Goal: Information Seeking & Learning: Understand process/instructions

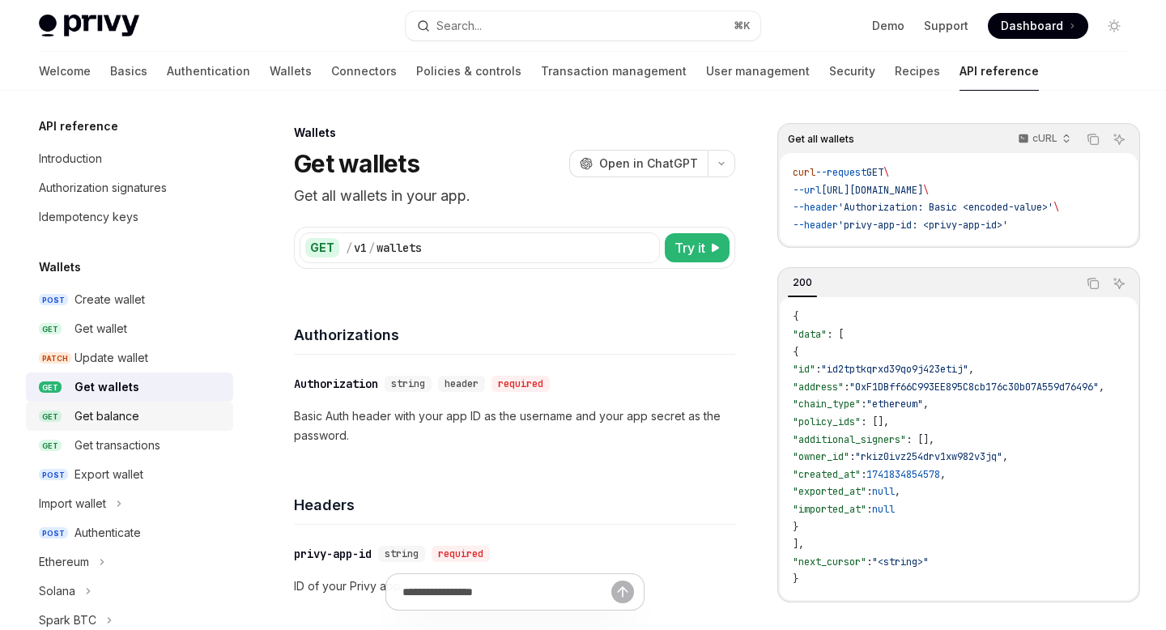
click at [160, 414] on div "Get balance" at bounding box center [149, 416] width 149 height 19
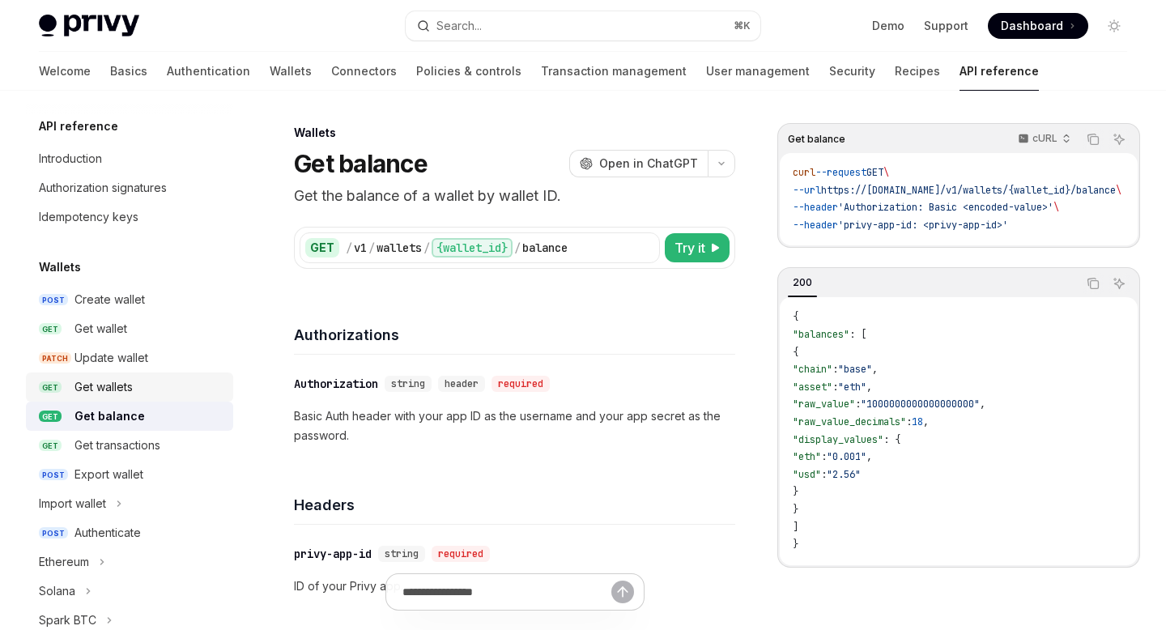
click at [160, 389] on div "Get wallets" at bounding box center [149, 386] width 149 height 19
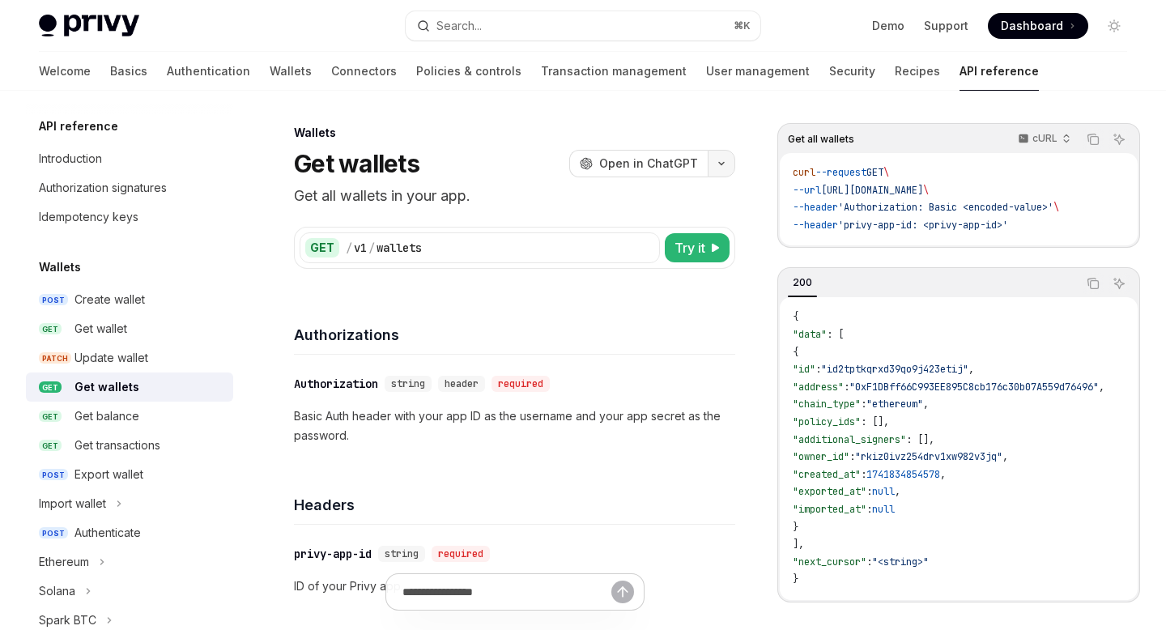
click at [724, 160] on button "button" at bounding box center [722, 164] width 28 height 28
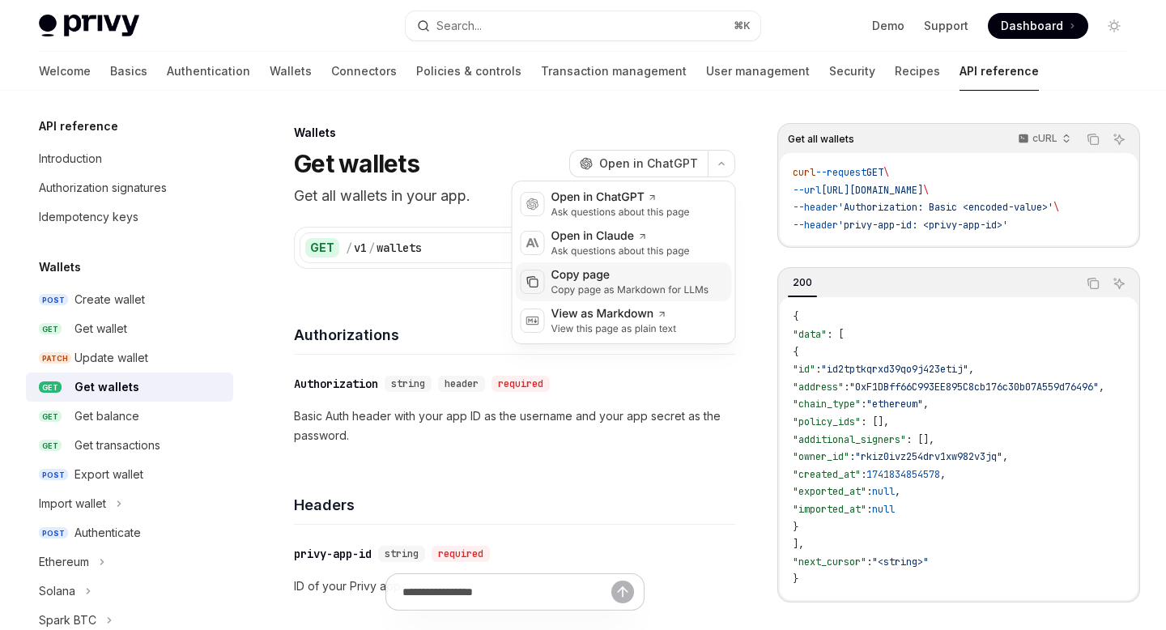
click at [618, 277] on div "Copy page" at bounding box center [631, 275] width 158 height 16
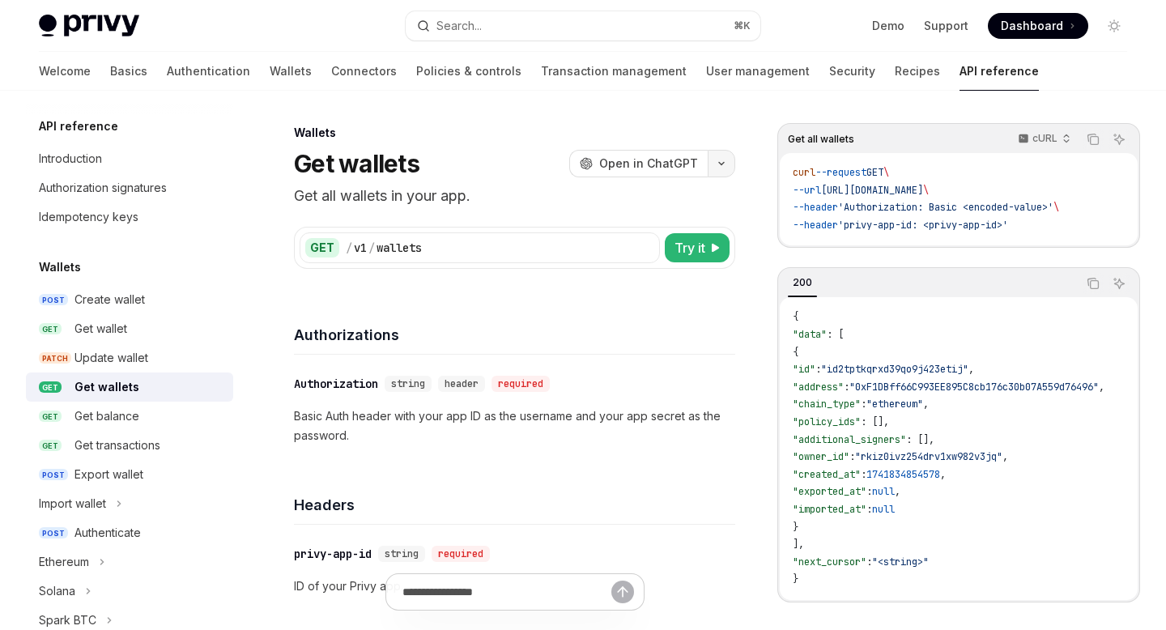
click at [731, 163] on button "button" at bounding box center [722, 164] width 28 height 28
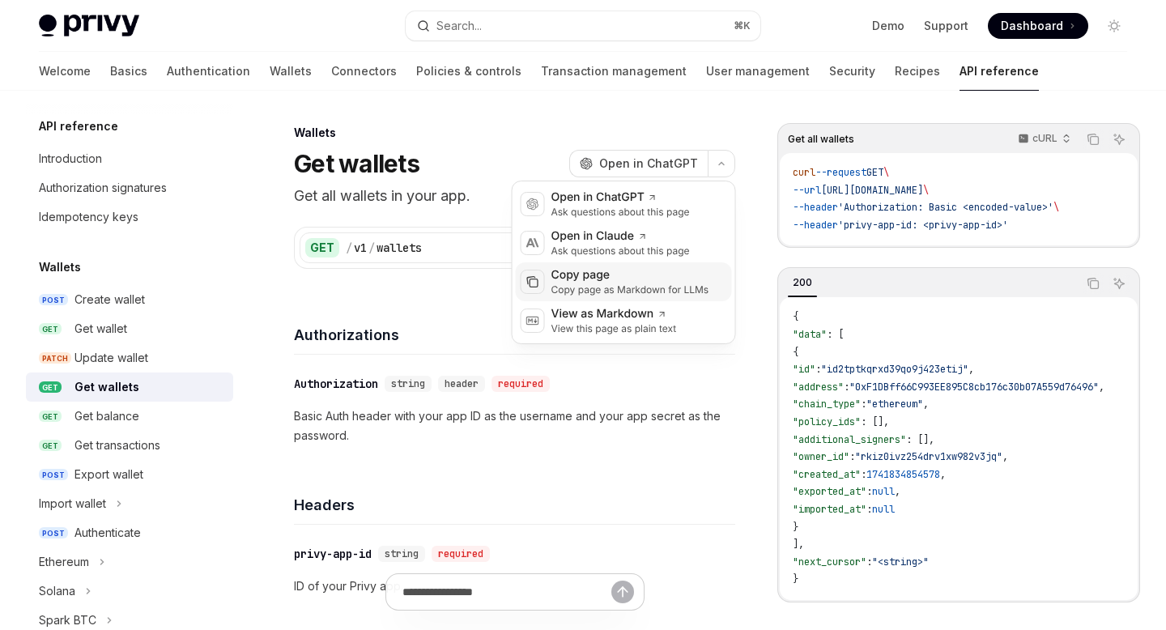
click at [614, 286] on div "Copy page as Markdown for LLMs" at bounding box center [631, 289] width 158 height 13
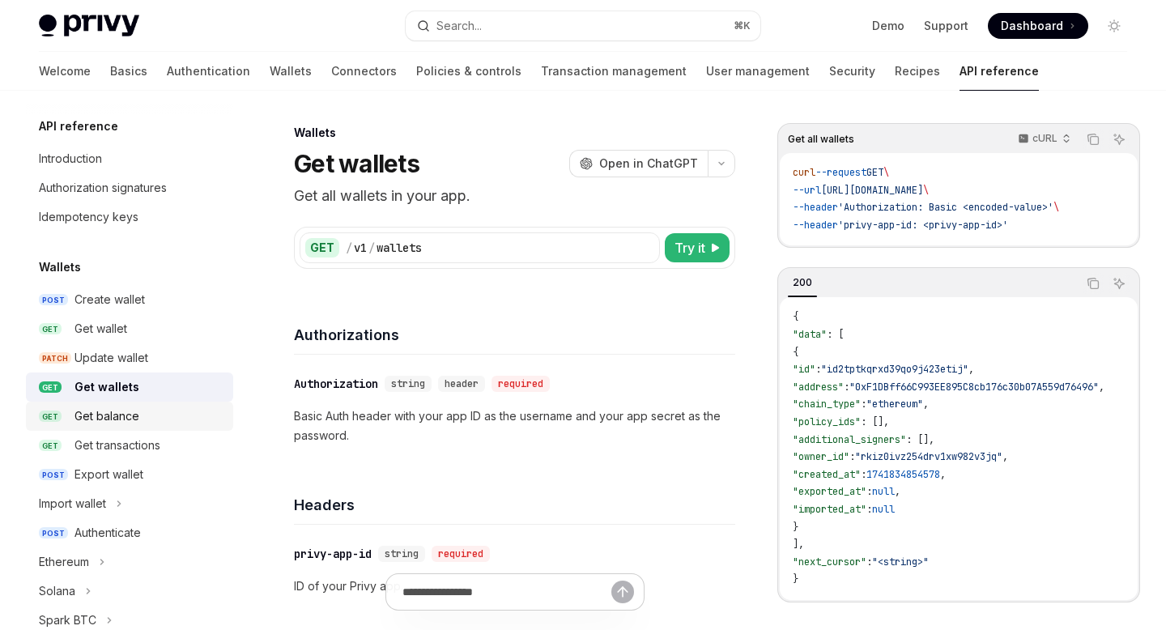
click at [118, 414] on div "Get balance" at bounding box center [107, 416] width 65 height 19
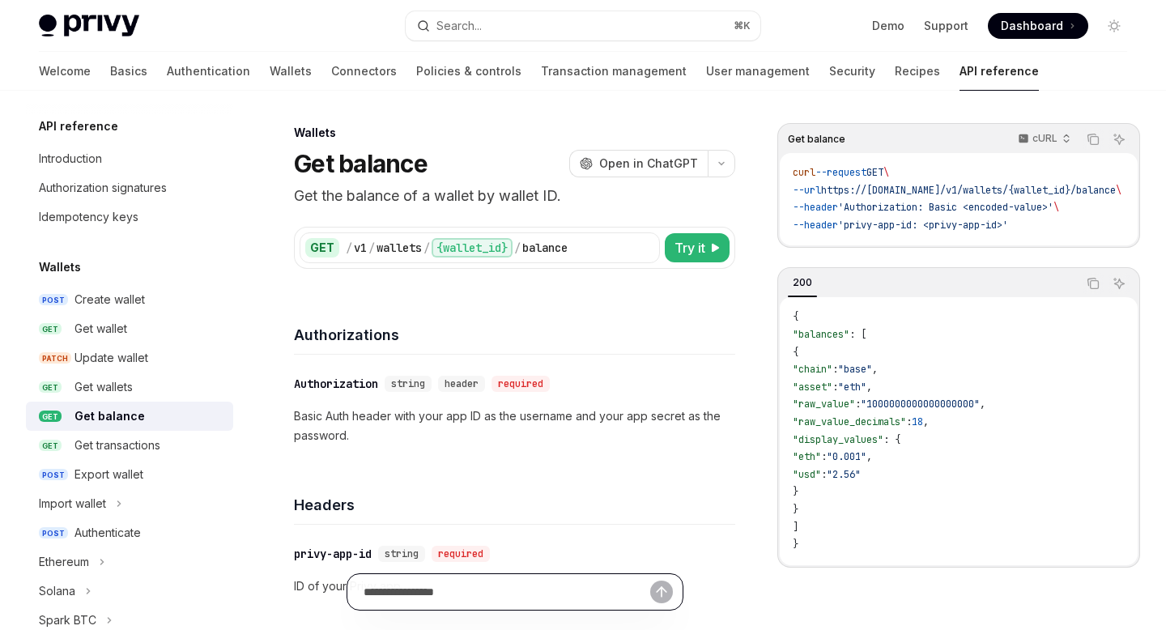
click at [458, 582] on input "Ask a question..." at bounding box center [507, 592] width 287 height 36
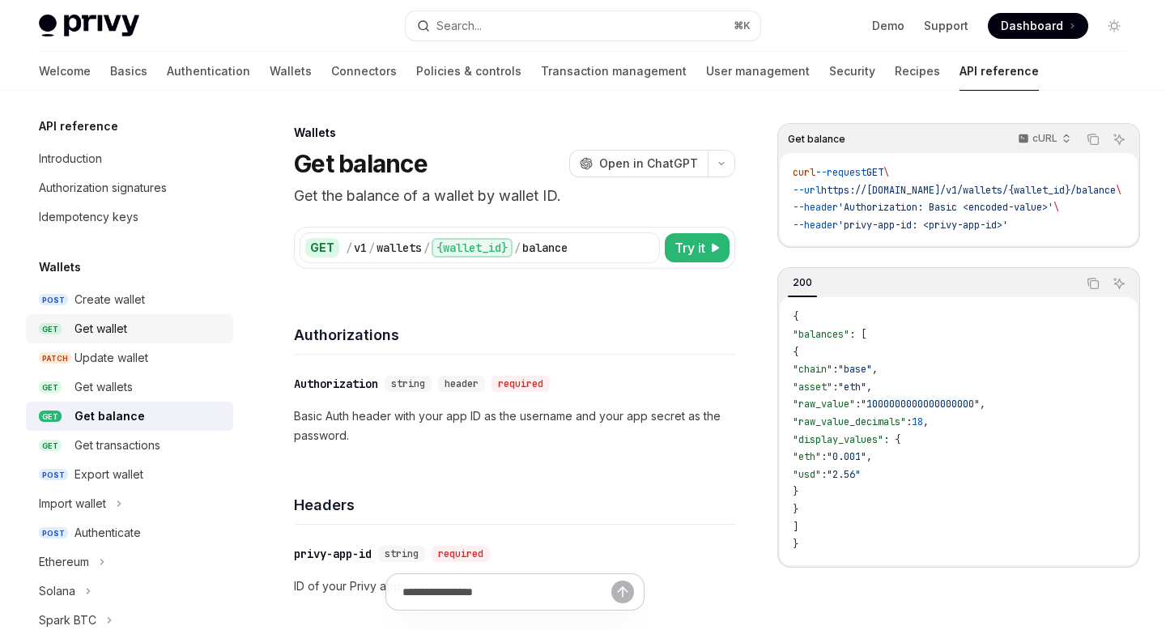
click at [152, 320] on div "Get wallet" at bounding box center [149, 328] width 149 height 19
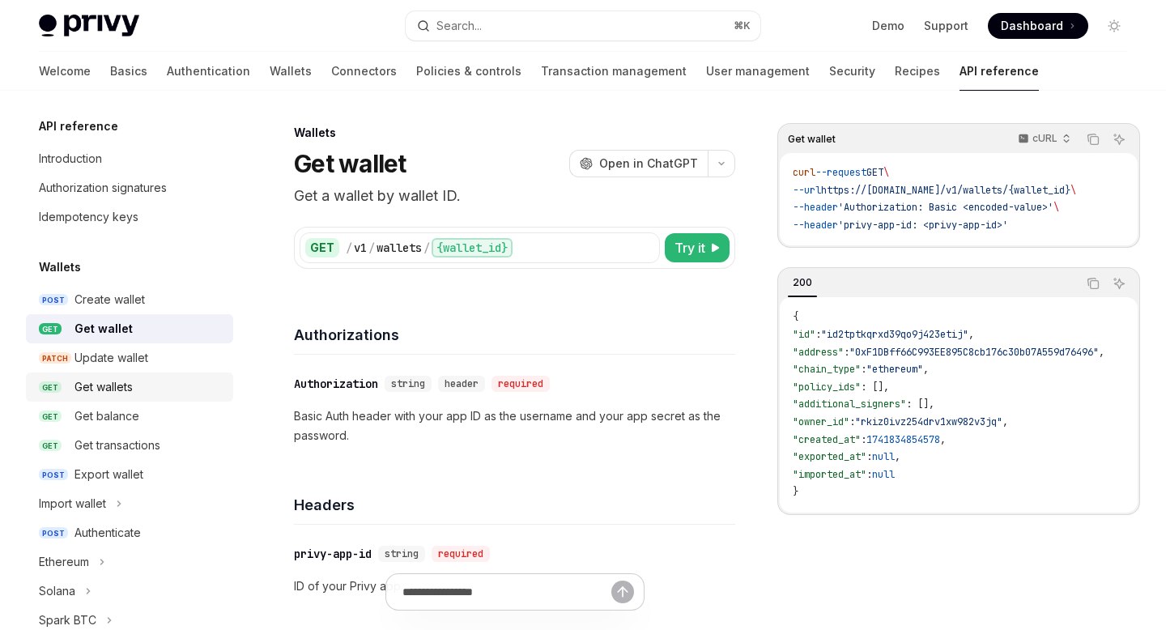
click at [136, 390] on div "Get wallets" at bounding box center [149, 386] width 149 height 19
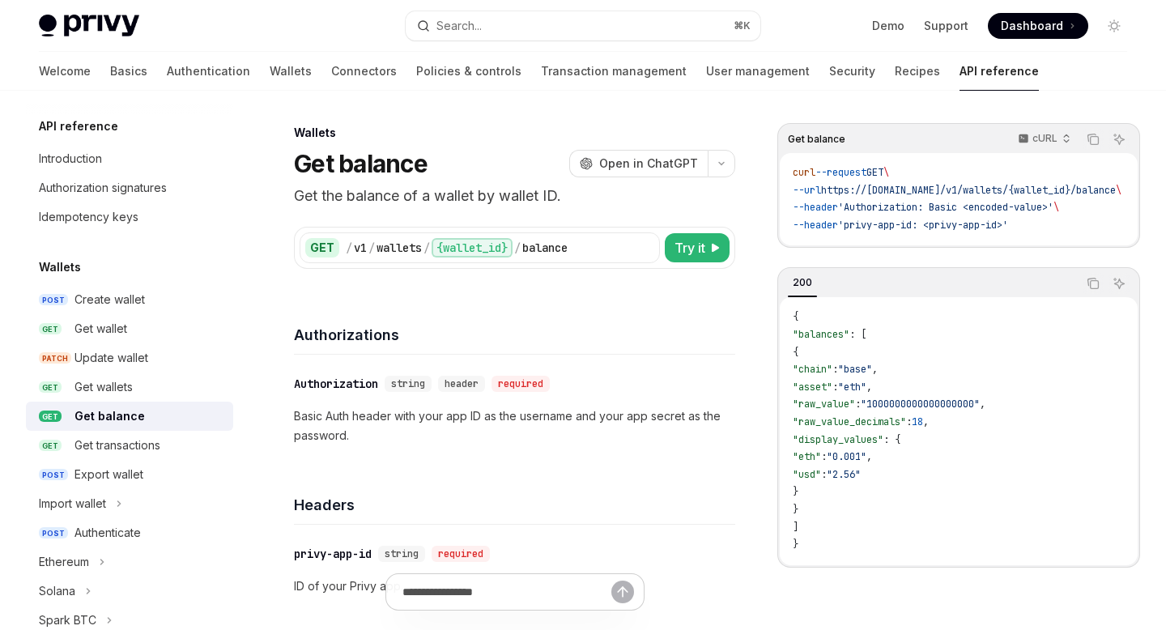
type textarea "*"
click at [725, 167] on button "button" at bounding box center [722, 164] width 28 height 28
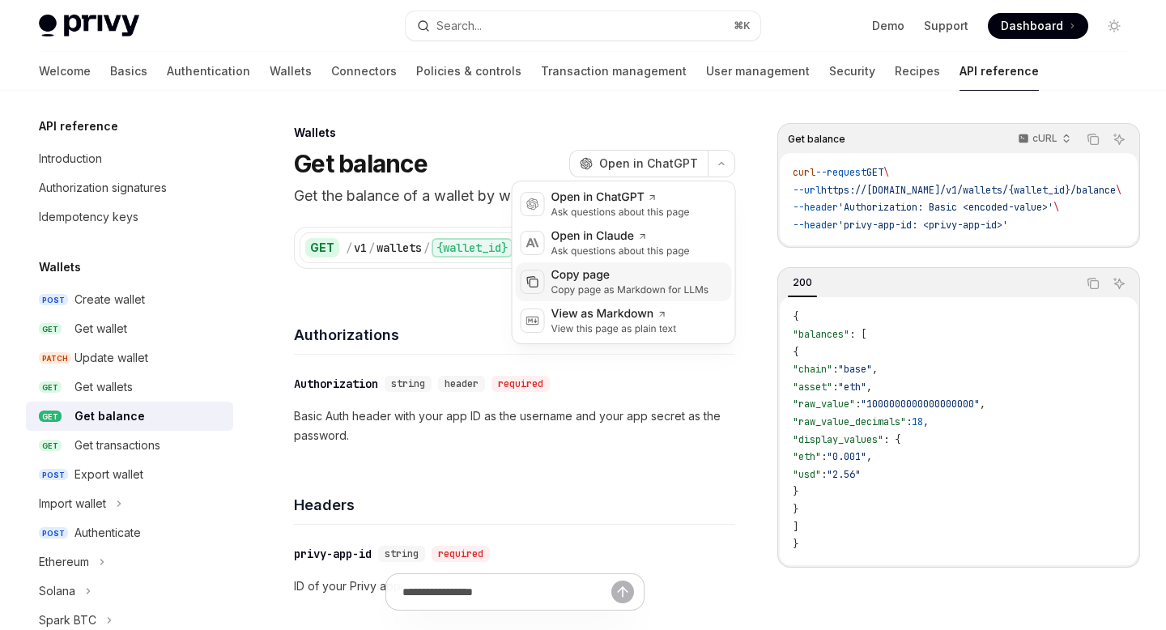
click at [617, 277] on div "Copy page" at bounding box center [631, 275] width 158 height 16
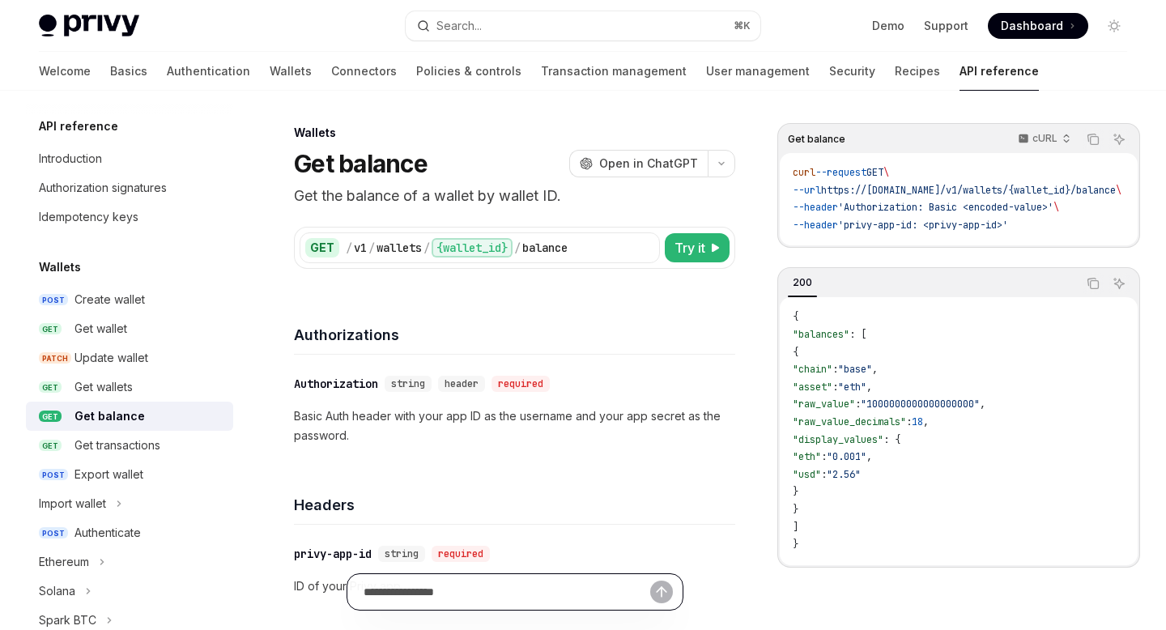
click at [513, 586] on input "Ask a question..." at bounding box center [507, 592] width 287 height 36
type input "**********"
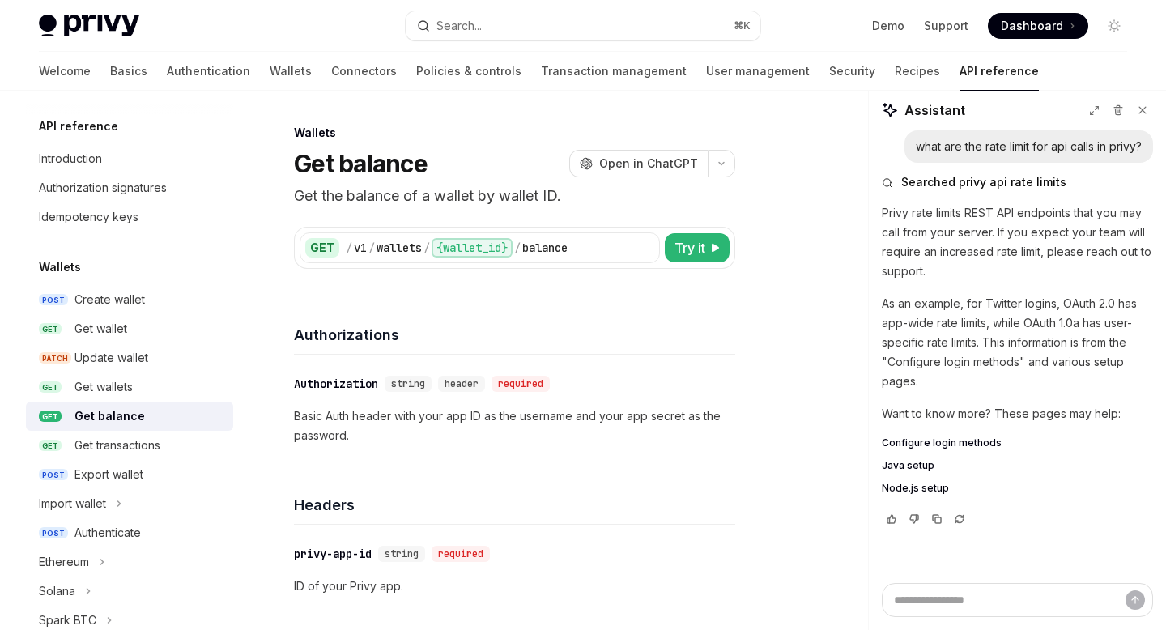
click at [923, 486] on span "Node.js setup" at bounding box center [915, 488] width 67 height 13
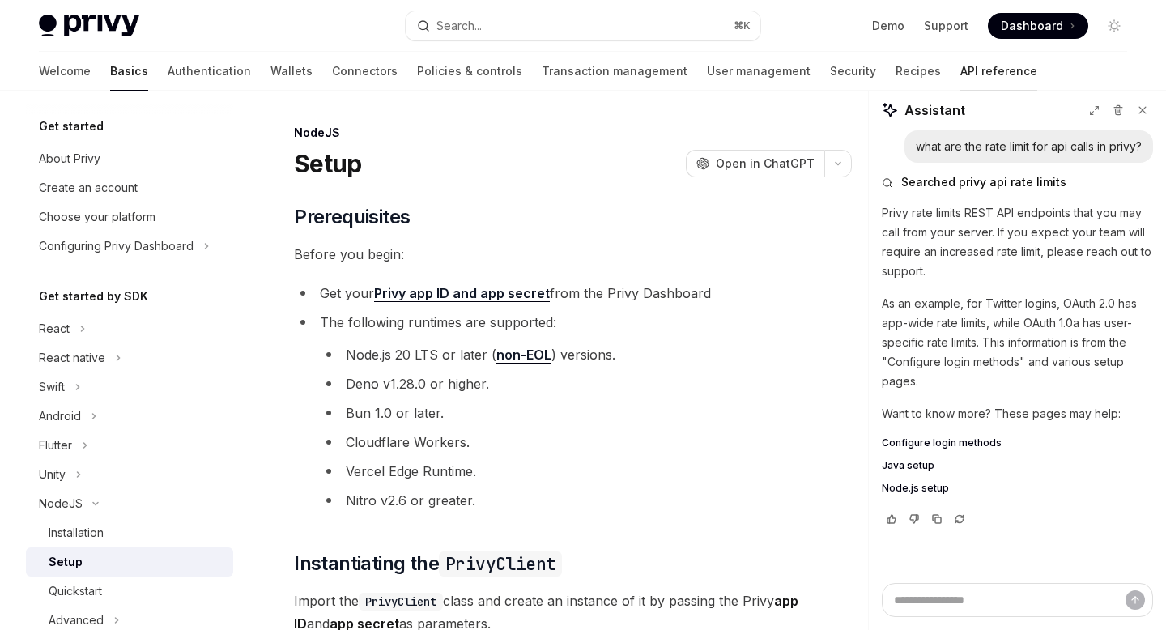
click at [961, 78] on link "API reference" at bounding box center [999, 71] width 77 height 39
type textarea "*"
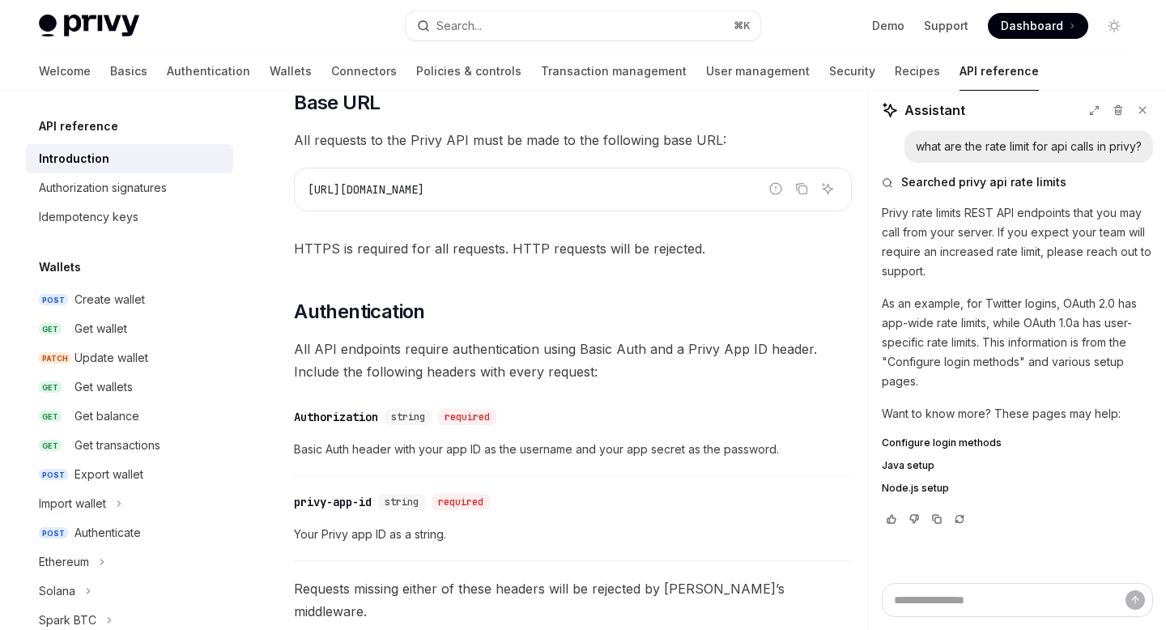
scroll to position [416, 0]
